Goal: Information Seeking & Learning: Learn about a topic

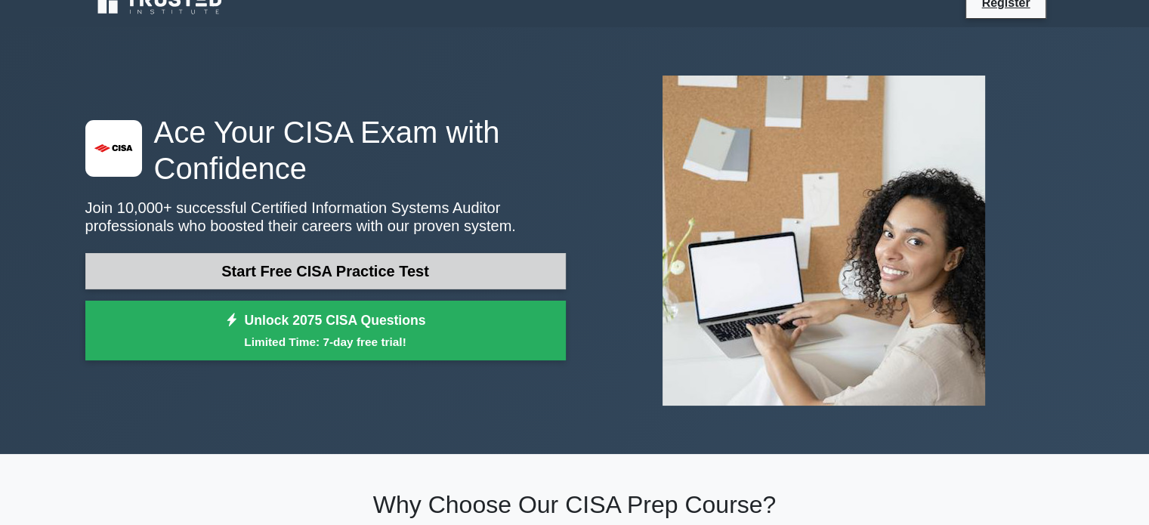
scroll to position [21, 0]
click at [381, 264] on link "Start Free CISA Practice Test" at bounding box center [325, 271] width 480 height 36
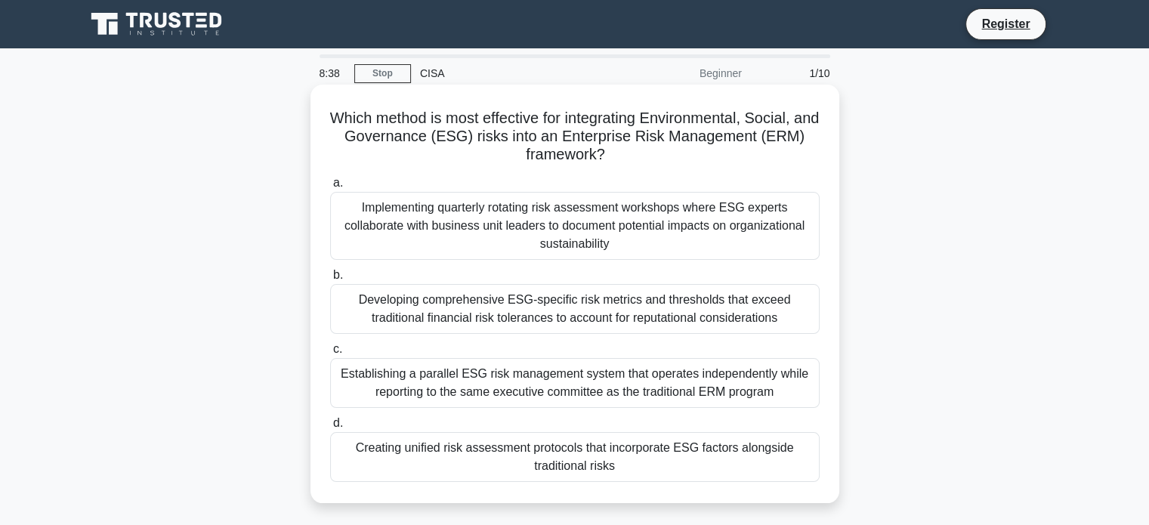
click at [657, 220] on div "Implementing quarterly rotating risk assessment workshops where ESG experts col…" at bounding box center [574, 226] width 489 height 68
click at [330, 188] on input "a. Implementing quarterly rotating risk assessment workshops where ESG experts …" at bounding box center [330, 183] width 0 height 10
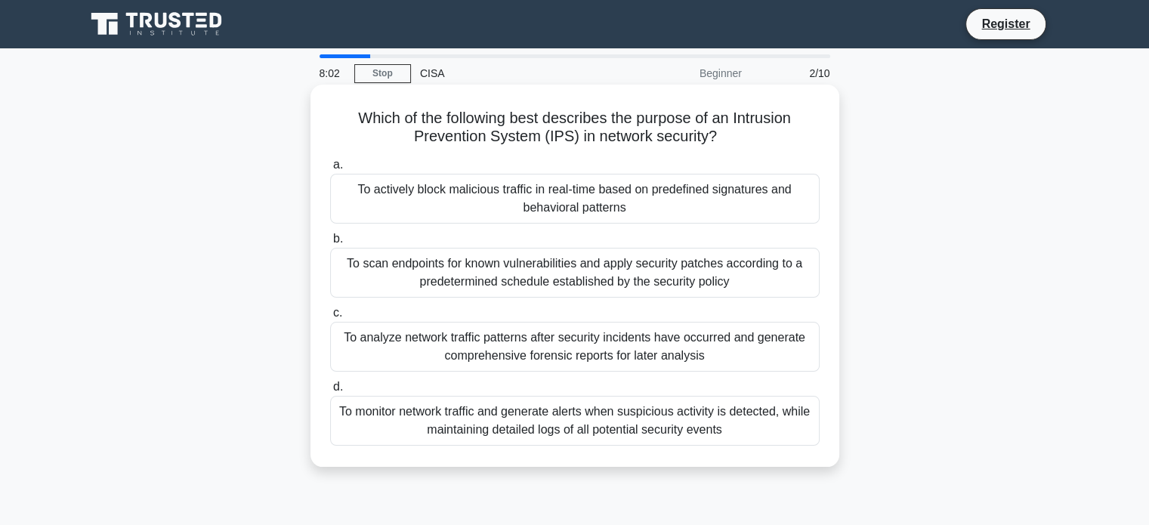
click at [704, 192] on div "To actively block malicious traffic in real-time based on predefined signatures…" at bounding box center [574, 199] width 489 height 50
click at [330, 170] on input "a. To actively block malicious traffic in real-time based on predefined signatu…" at bounding box center [330, 165] width 0 height 10
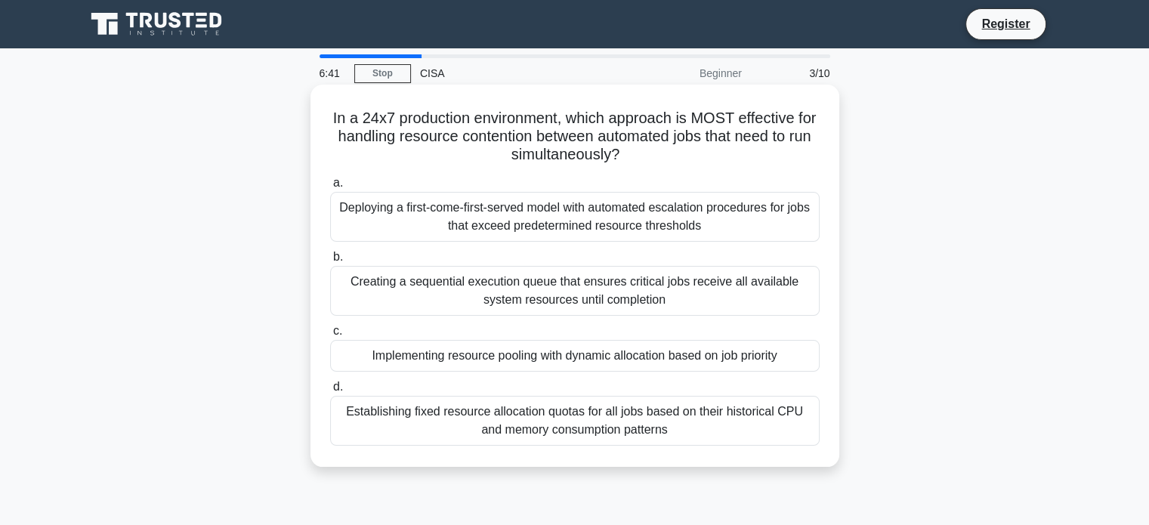
click at [692, 359] on div "Implementing resource pooling with dynamic allocation based on job priority" at bounding box center [574, 356] width 489 height 32
click at [330, 336] on input "c. Implementing resource pooling with dynamic allocation based on job priority" at bounding box center [330, 331] width 0 height 10
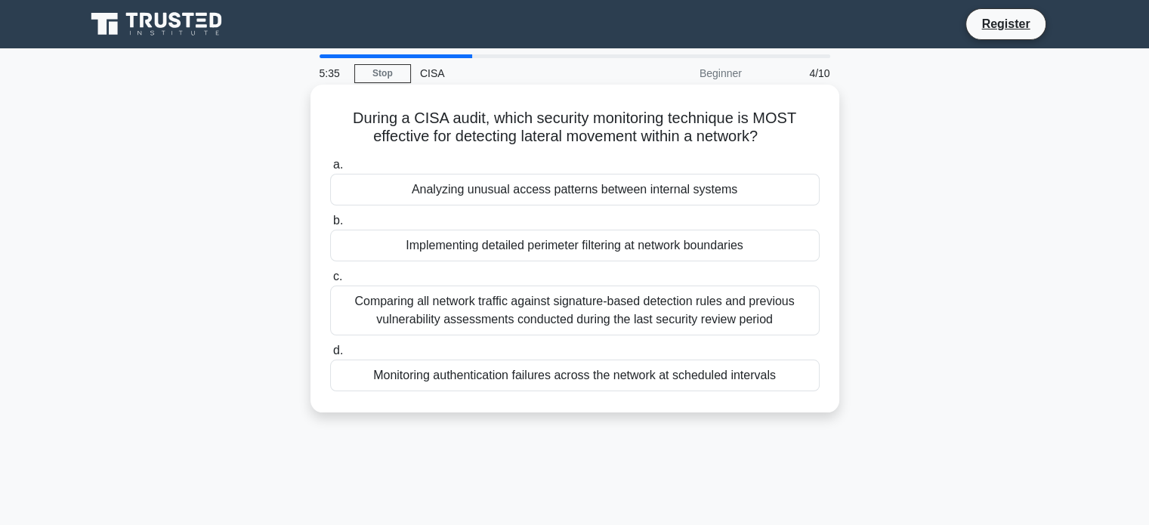
click at [740, 376] on div "Monitoring authentication failures across the network at scheduled intervals" at bounding box center [574, 376] width 489 height 32
click at [330, 356] on input "d. Monitoring authentication failures across the network at scheduled intervals" at bounding box center [330, 351] width 0 height 10
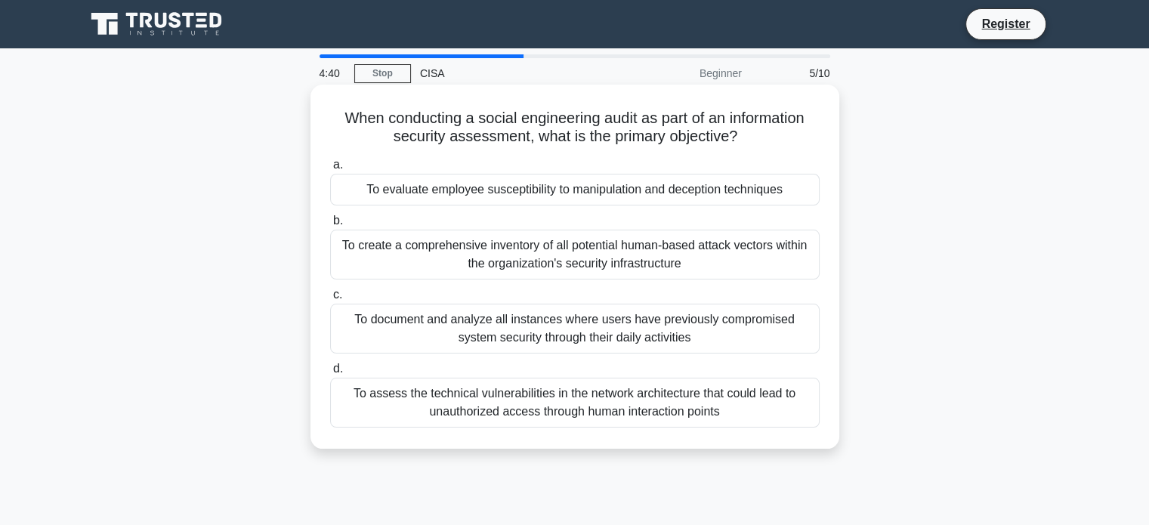
click at [761, 184] on div "To evaluate employee susceptibility to manipulation and deception techniques" at bounding box center [574, 190] width 489 height 32
click at [330, 170] on input "a. To evaluate employee susceptibility to manipulation and deception techniques" at bounding box center [330, 165] width 0 height 10
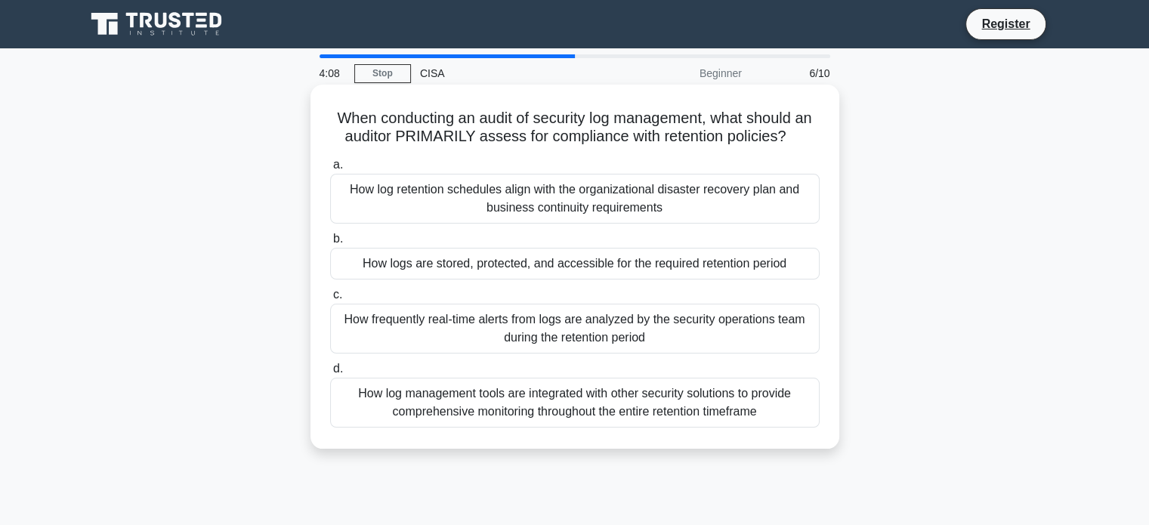
click at [761, 257] on div "How logs are stored, protected, and accessible for the required retention period" at bounding box center [574, 264] width 489 height 32
click at [330, 244] on input "b. How logs are stored, protected, and accessible for the required retention pe…" at bounding box center [330, 239] width 0 height 10
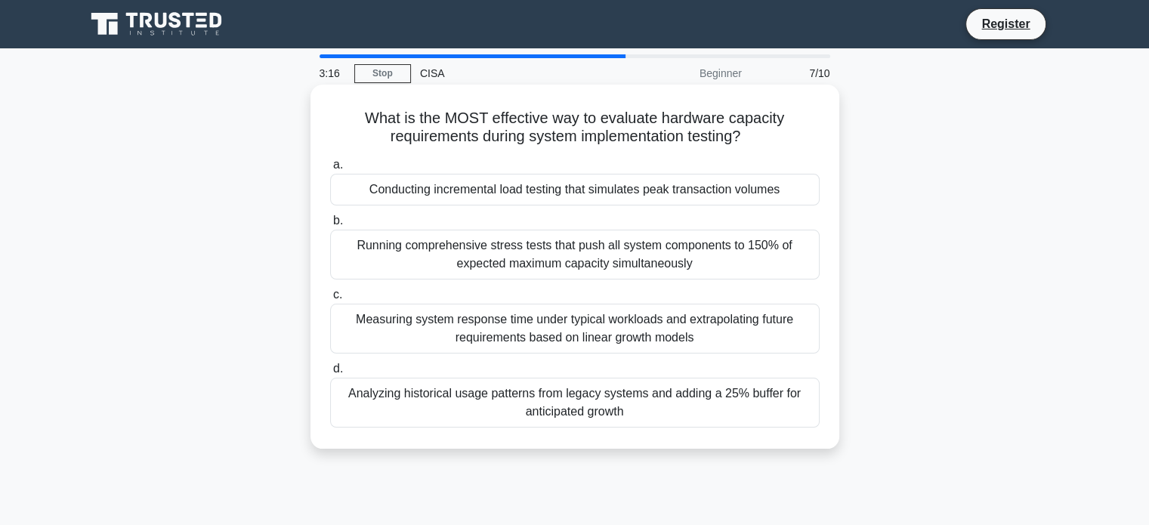
click at [756, 196] on div "Conducting incremental load testing that simulates peak transaction volumes" at bounding box center [574, 190] width 489 height 32
click at [330, 170] on input "a. Conducting incremental load testing that simulates peak transaction volumes" at bounding box center [330, 165] width 0 height 10
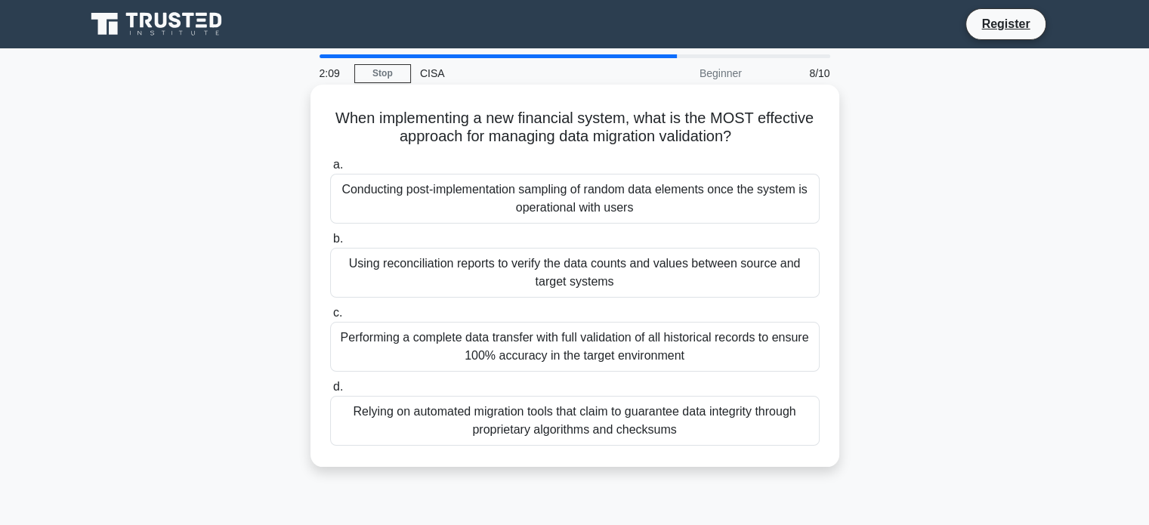
click at [688, 268] on div "Using reconciliation reports to verify the data counts and values between sourc…" at bounding box center [574, 273] width 489 height 50
click at [330, 244] on input "b. Using reconciliation reports to verify the data counts and values between so…" at bounding box center [330, 239] width 0 height 10
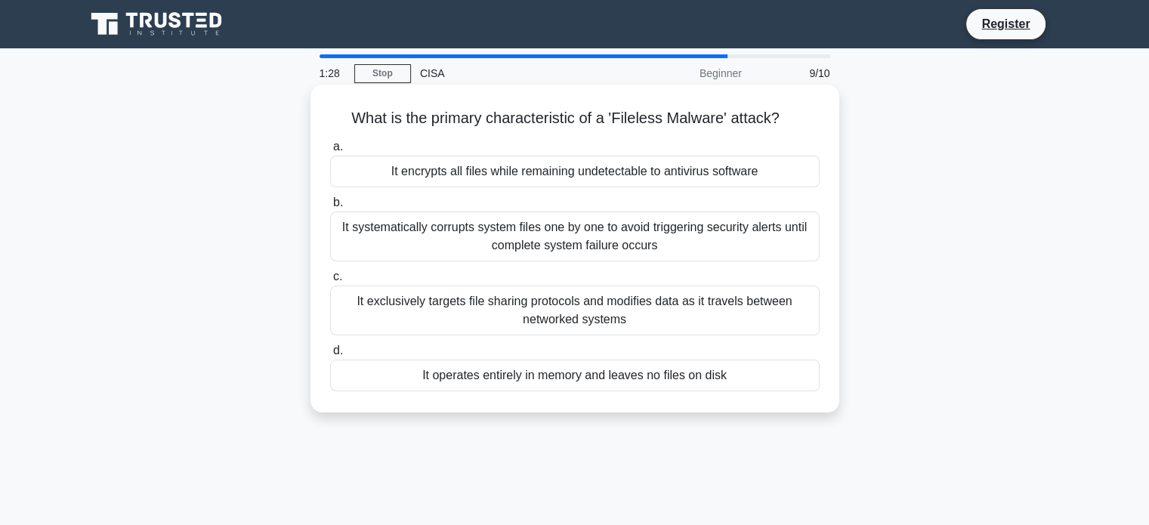
click at [668, 378] on div "It operates entirely in memory and leaves no files on disk" at bounding box center [574, 376] width 489 height 32
click at [330, 356] on input "d. It operates entirely in memory and leaves no files on disk" at bounding box center [330, 351] width 0 height 10
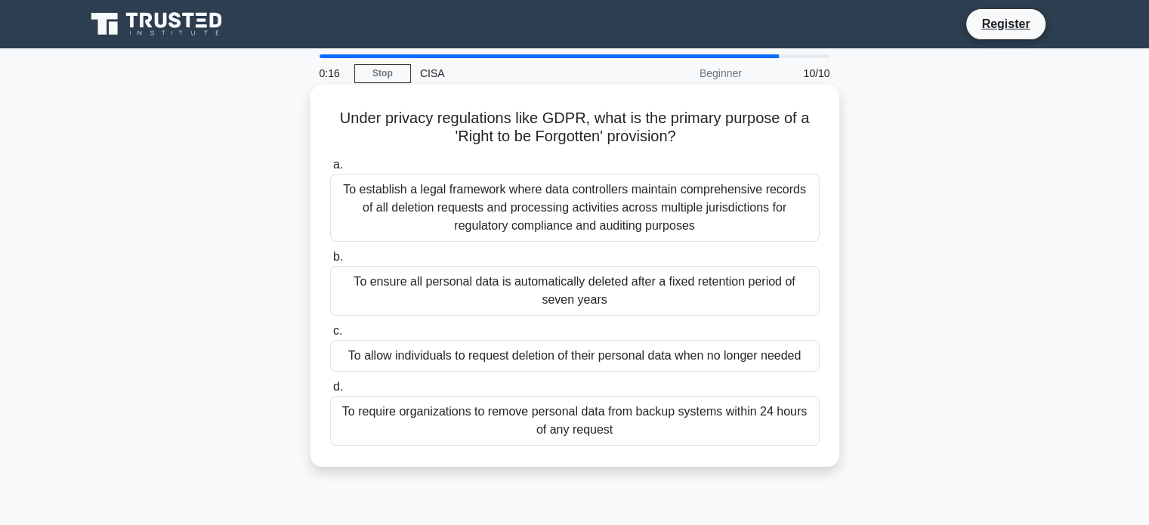
click at [732, 357] on div "To allow individuals to request deletion of their personal data when no longer …" at bounding box center [574, 356] width 489 height 32
click at [330, 336] on input "c. To allow individuals to request deletion of their personal data when no long…" at bounding box center [330, 331] width 0 height 10
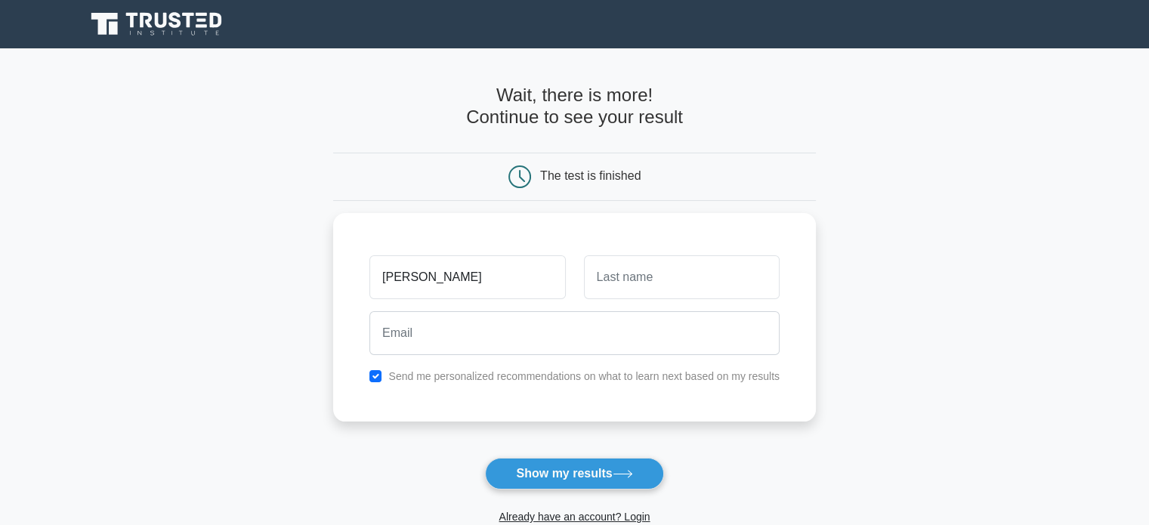
type input "[PERSON_NAME]"
type input "Becser"
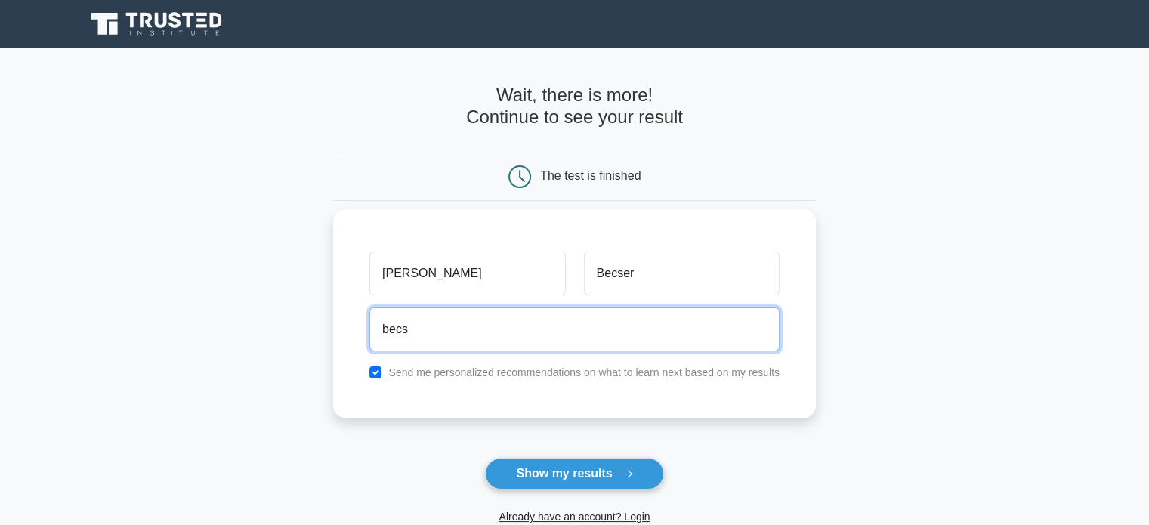
type input "becser.norbert@gmail.com"
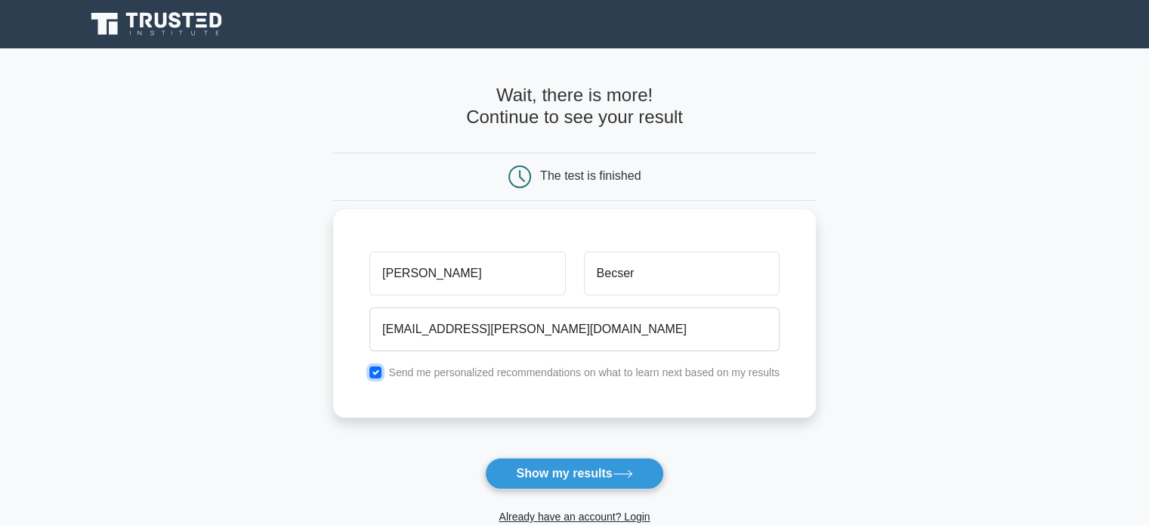
click at [376, 373] on input "checkbox" at bounding box center [375, 372] width 12 height 12
checkbox input "false"
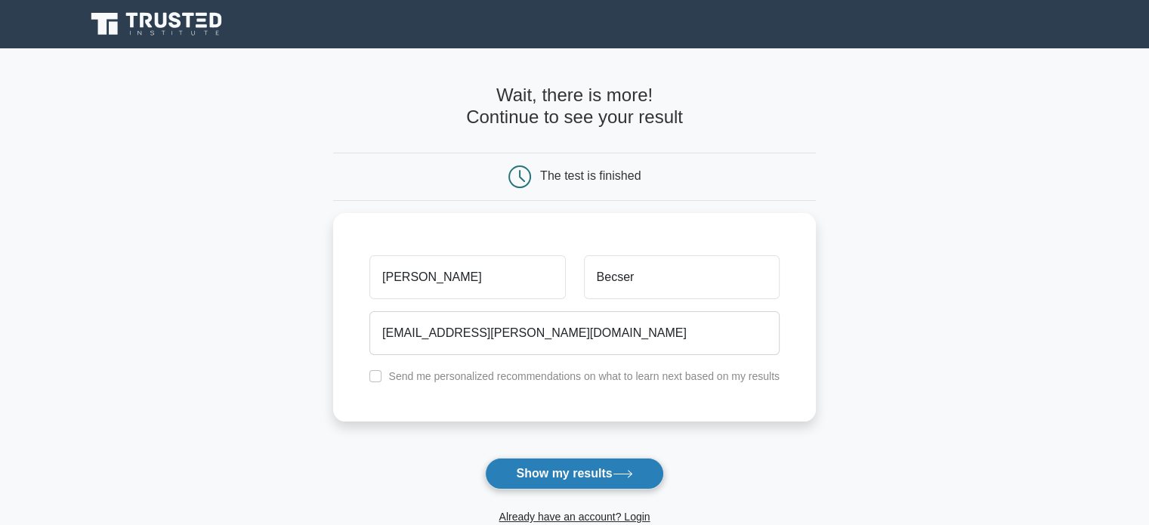
click at [625, 476] on icon at bounding box center [623, 474] width 20 height 8
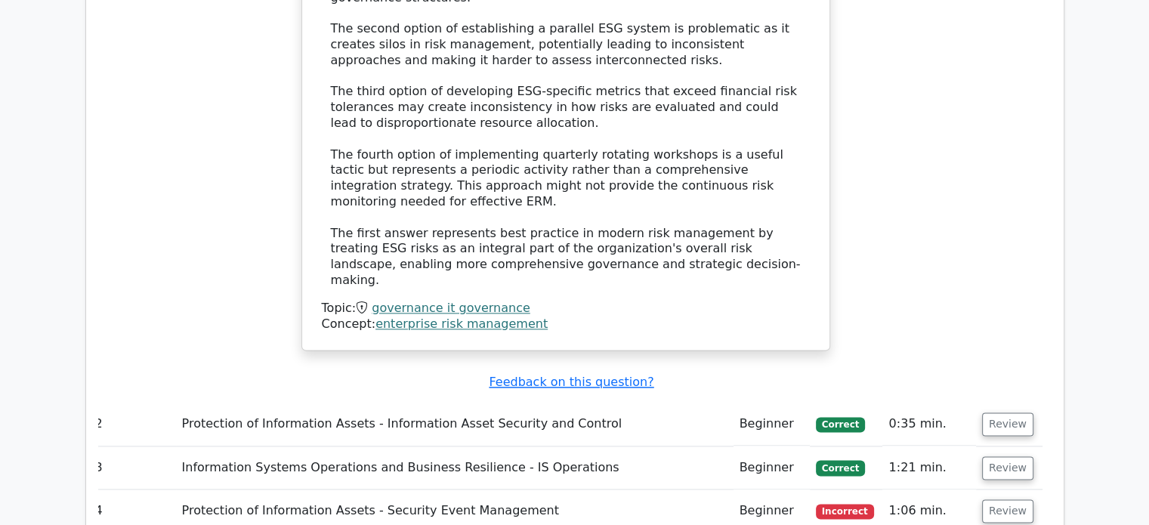
scroll to position [1873, 0]
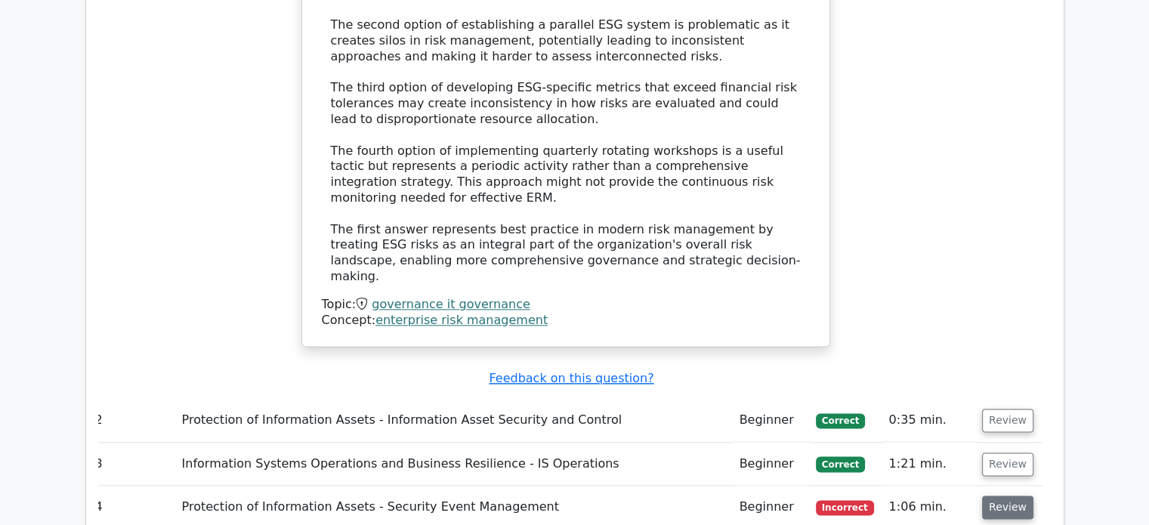
click at [1003, 496] on button "Review" at bounding box center [1007, 507] width 51 height 23
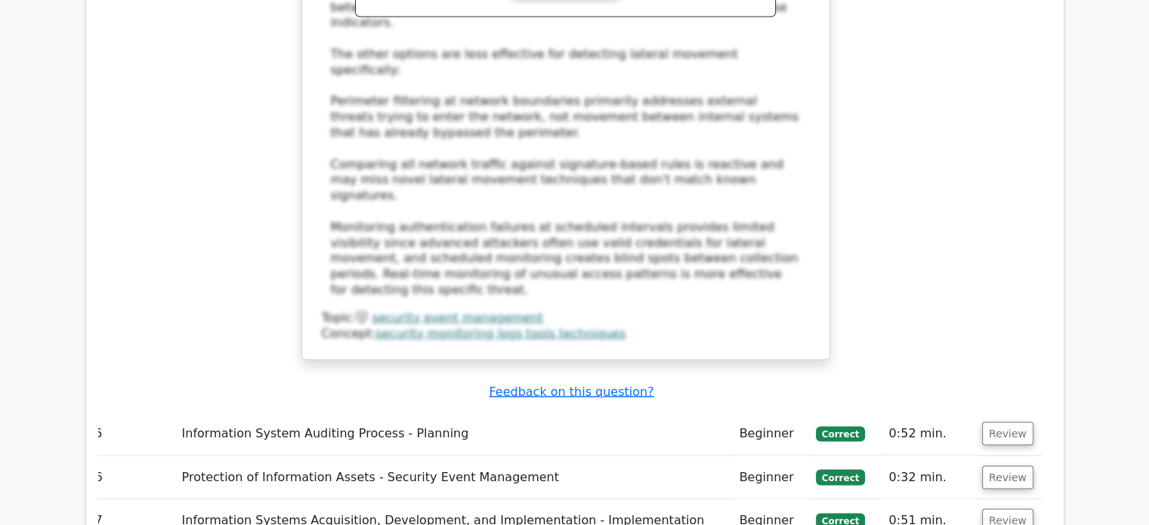
scroll to position [2900, 0]
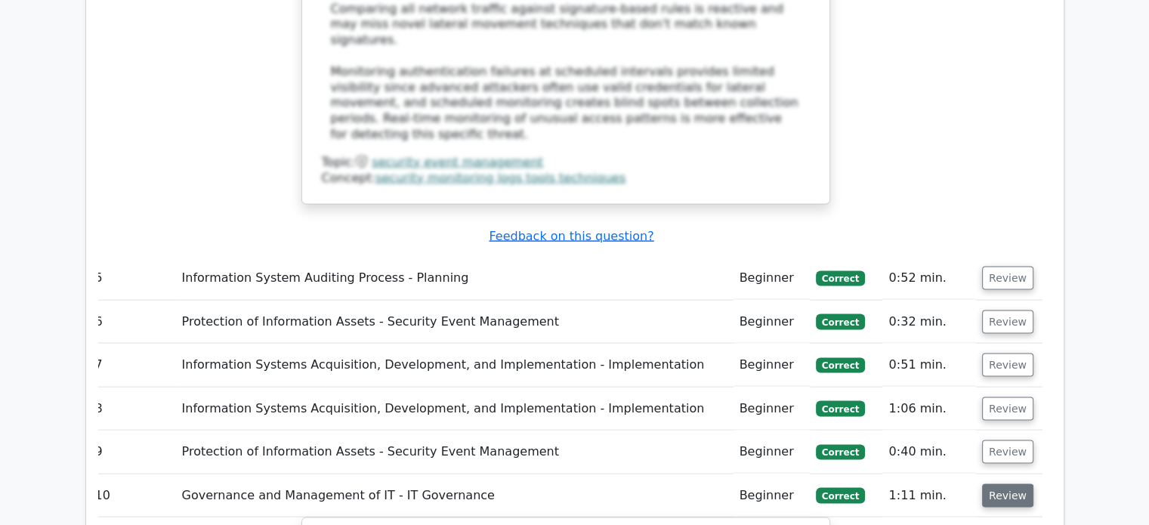
scroll to position [3046, 0]
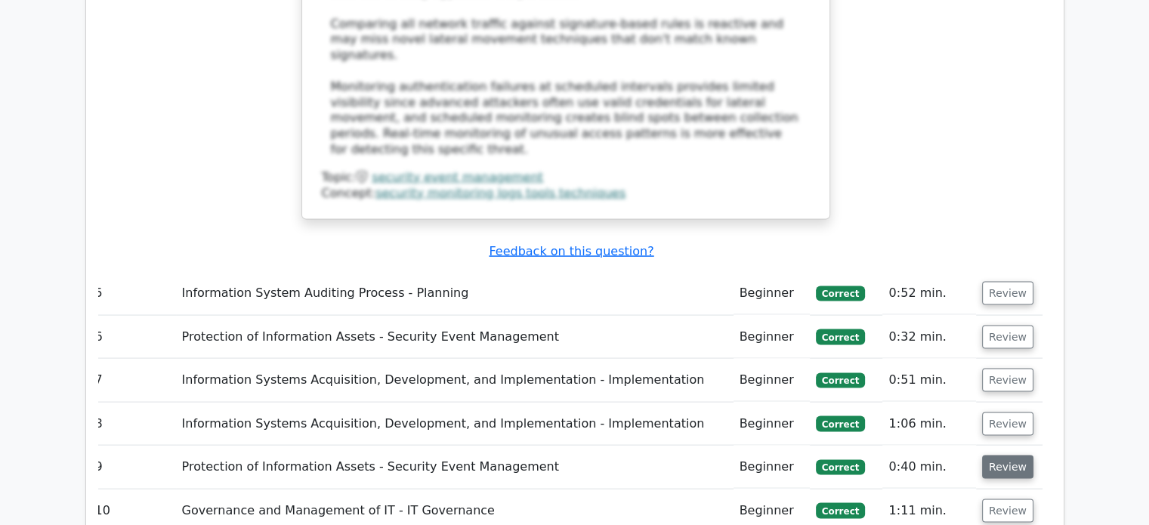
click at [1012, 455] on button "Review" at bounding box center [1007, 466] width 51 height 23
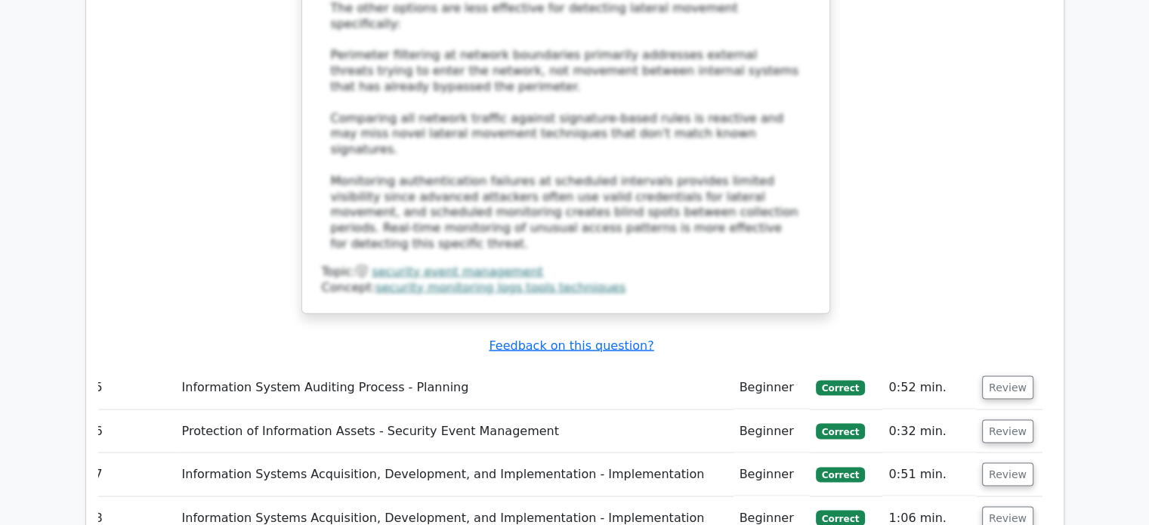
scroll to position [2937, 0]
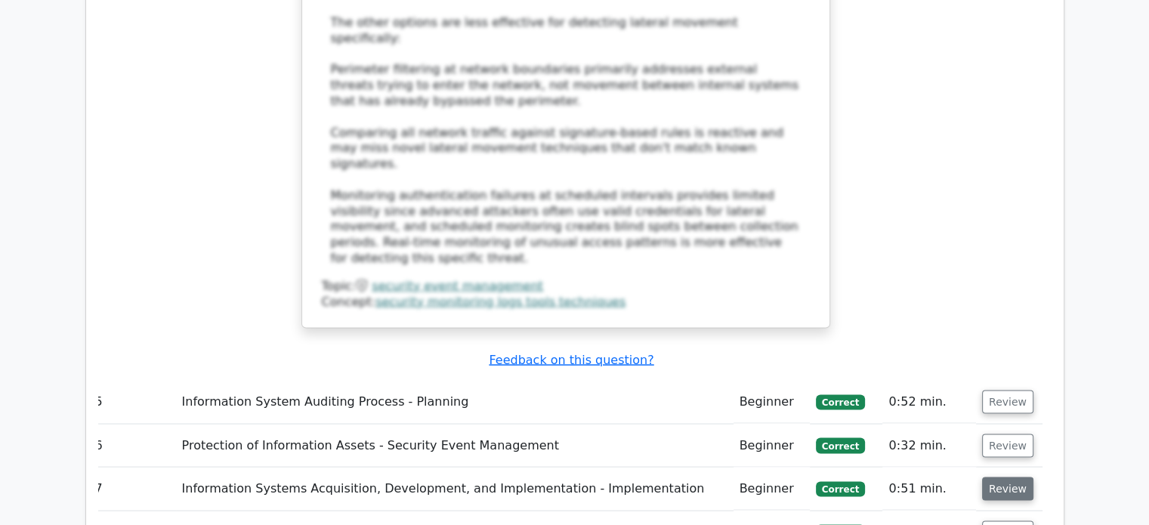
click at [1012, 477] on button "Review" at bounding box center [1007, 488] width 51 height 23
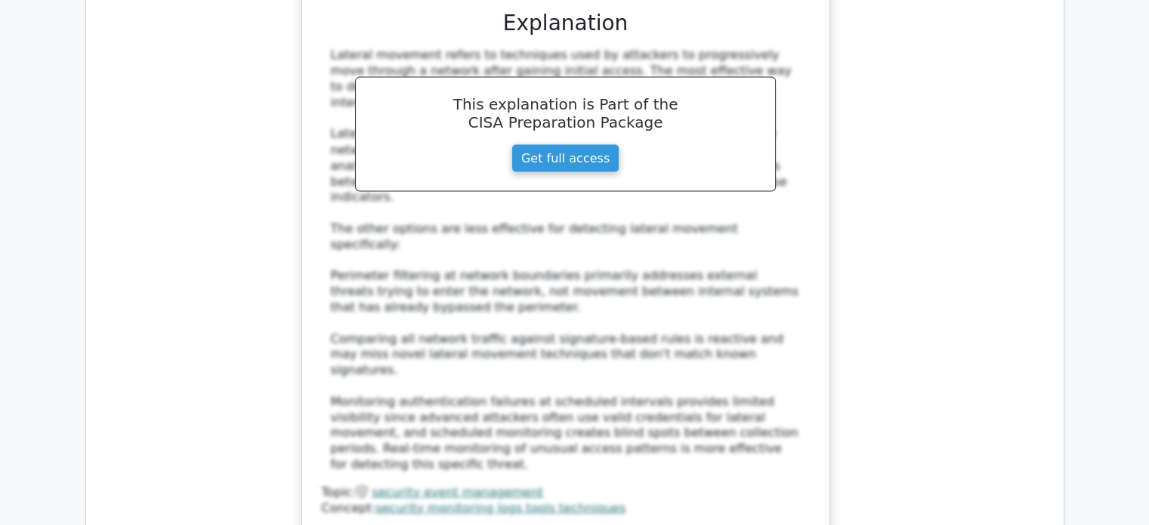
scroll to position [2721, 0]
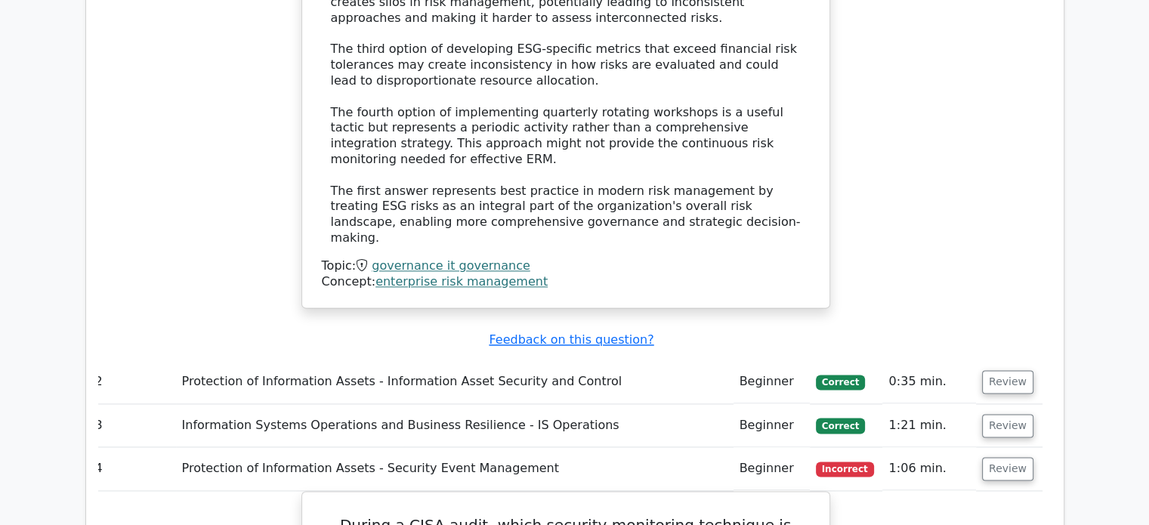
scroll to position [1822, 0]
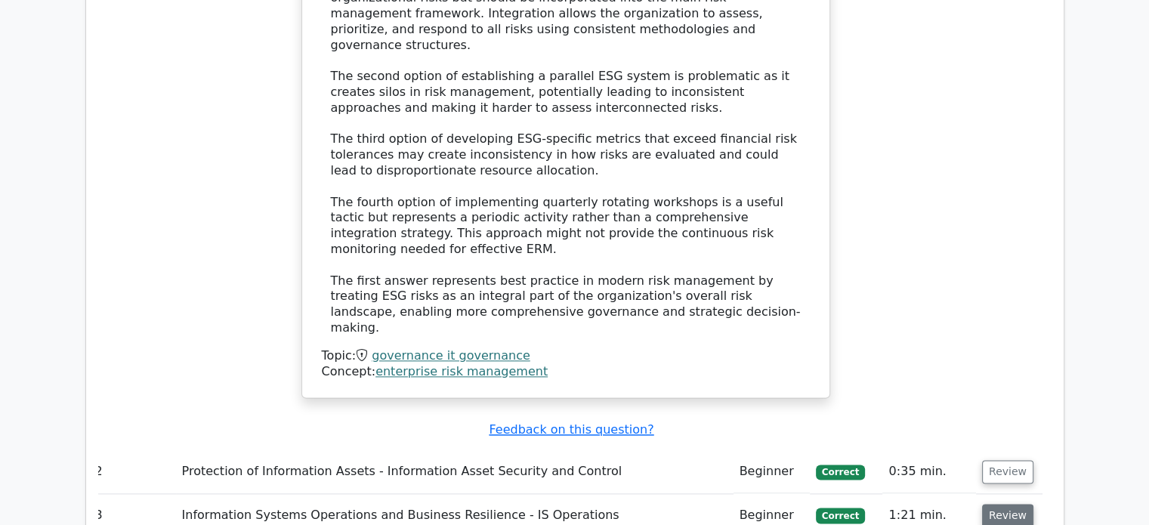
click at [1011, 504] on button "Review" at bounding box center [1007, 515] width 51 height 23
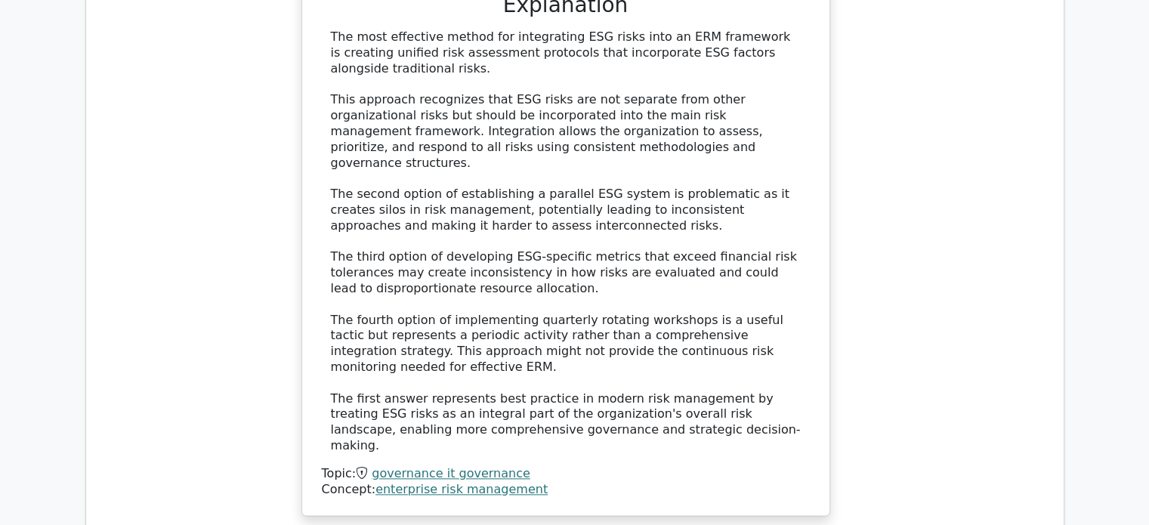
scroll to position [1767, 0]
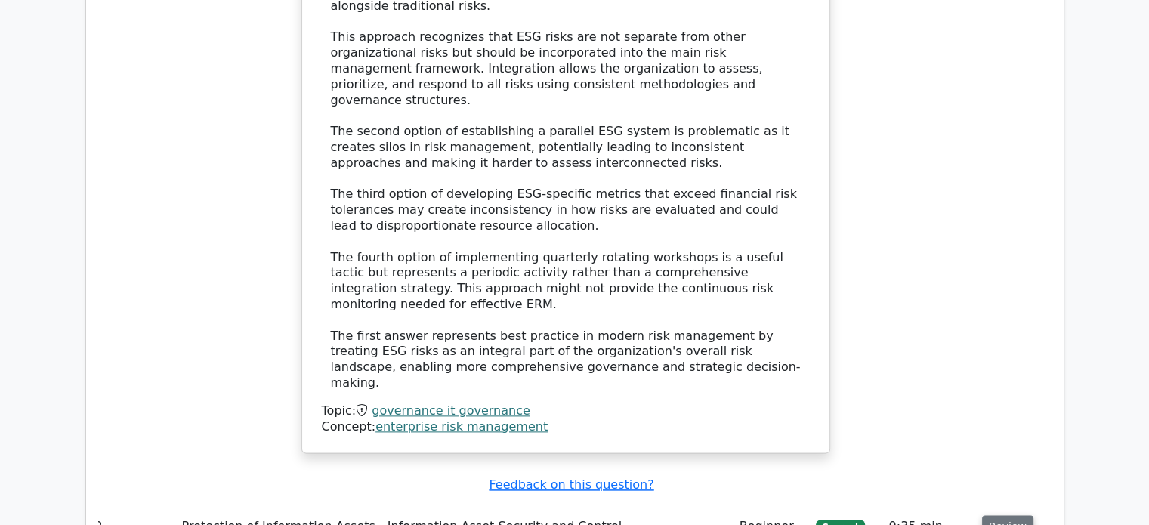
click at [999, 515] on button "Review" at bounding box center [1007, 526] width 51 height 23
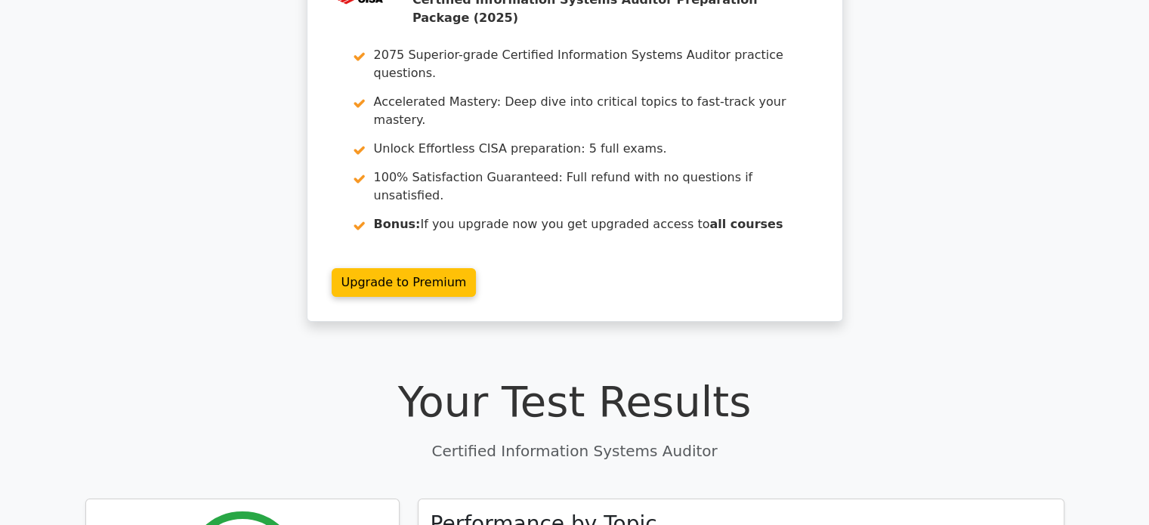
scroll to position [0, 0]
